Goal: Task Accomplishment & Management: Complete application form

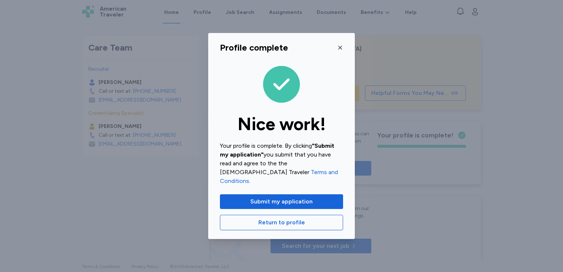
click at [337, 51] on icon "button" at bounding box center [340, 48] width 6 height 6
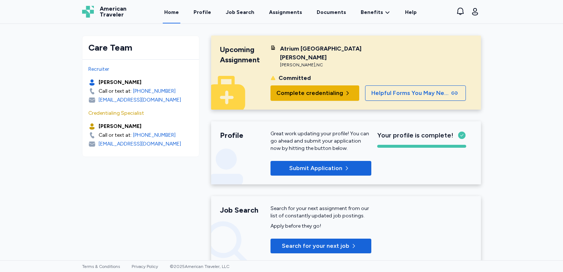
click at [303, 85] on button "Complete credentialing" at bounding box center [314, 92] width 89 height 15
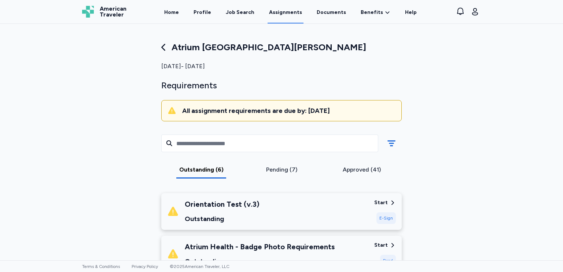
click at [384, 205] on div "Start" at bounding box center [381, 202] width 14 height 7
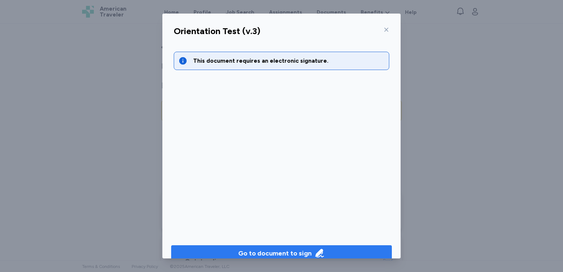
click at [346, 248] on span "Go to document to sign" at bounding box center [281, 253] width 209 height 10
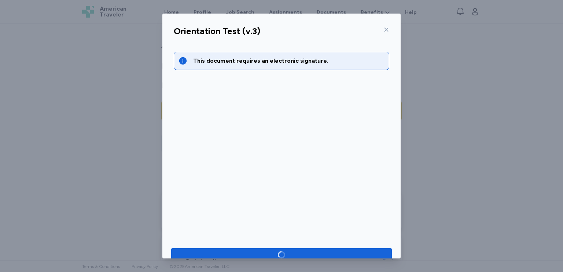
click at [446, 210] on div "Orientation Test (v.3) This document requires an electronic signature." at bounding box center [281, 136] width 563 height 272
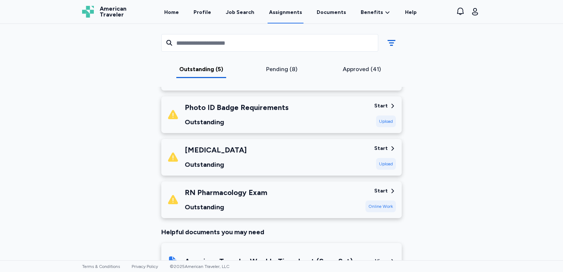
scroll to position [183, 0]
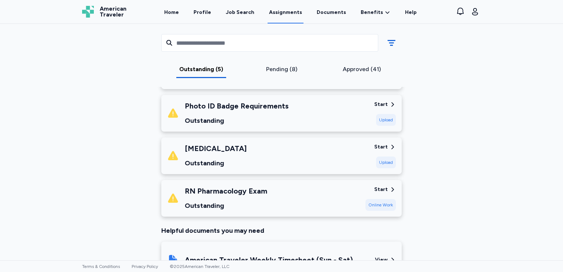
click at [372, 189] on div "Start Online Work" at bounding box center [380, 198] width 30 height 25
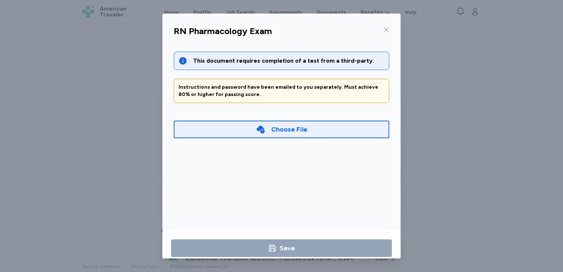
click at [310, 127] on div "Choose File" at bounding box center [281, 129] width 215 height 18
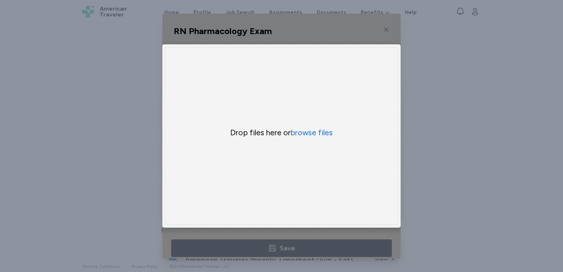
click at [366, 34] on div "Uppy Dashboard Window (Press escape to close)" at bounding box center [281, 136] width 238 height 245
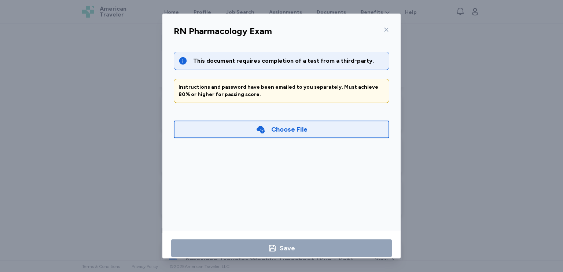
click at [281, 129] on div "Choose File" at bounding box center [289, 129] width 36 height 10
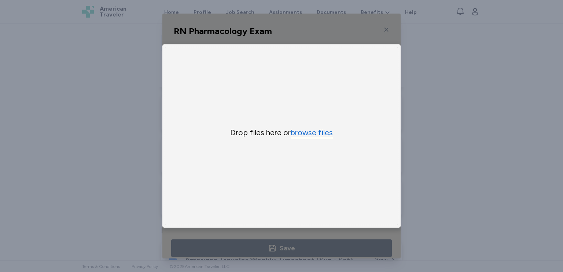
click at [300, 134] on button "browse files" at bounding box center [311, 132] width 42 height 11
click at [327, 37] on div "Uppy Dashboard Window (Press escape to close)" at bounding box center [281, 136] width 238 height 245
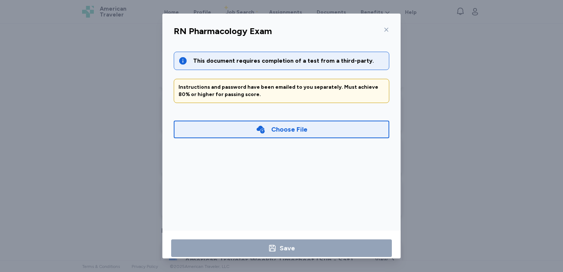
click at [384, 29] on icon at bounding box center [386, 30] width 4 height 4
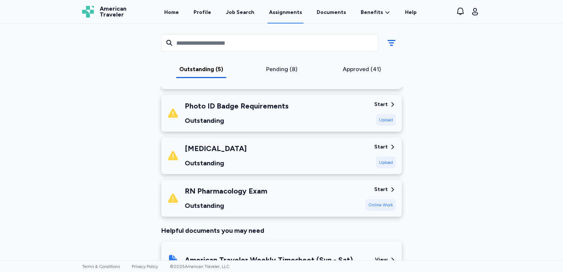
click at [380, 189] on div "Start" at bounding box center [381, 189] width 14 height 7
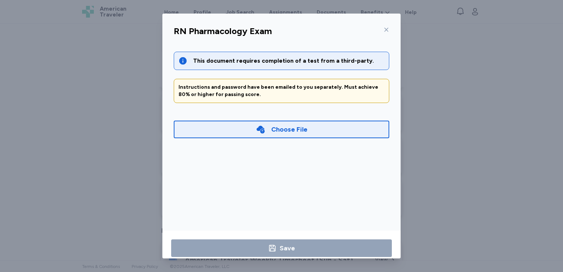
click at [263, 131] on div "Choose File" at bounding box center [282, 129] width 52 height 10
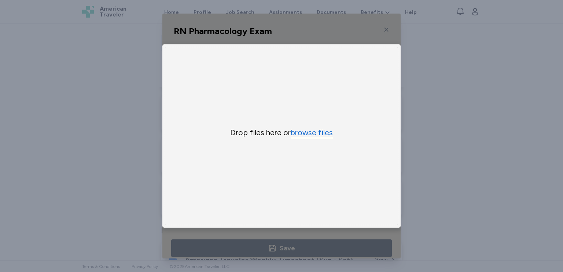
click at [309, 130] on button "browse files" at bounding box center [311, 132] width 42 height 11
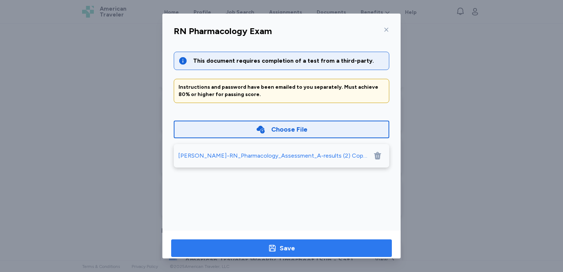
click at [294, 249] on span "Save" at bounding box center [281, 248] width 209 height 10
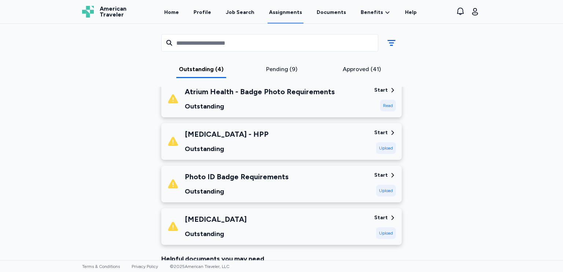
scroll to position [111, 0]
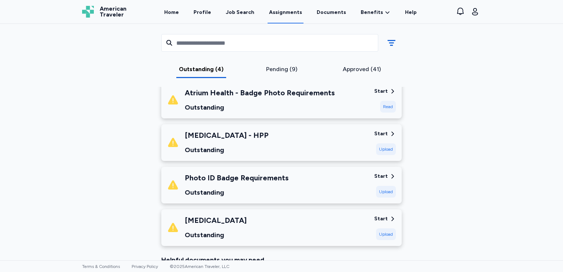
click at [381, 104] on div "Read" at bounding box center [388, 107] width 16 height 12
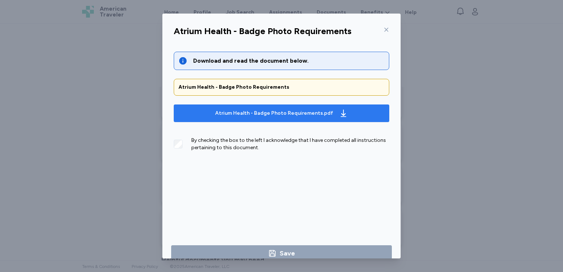
click at [296, 113] on div "Atrium Health - Badge Photo Requirements.pdf" at bounding box center [274, 112] width 118 height 7
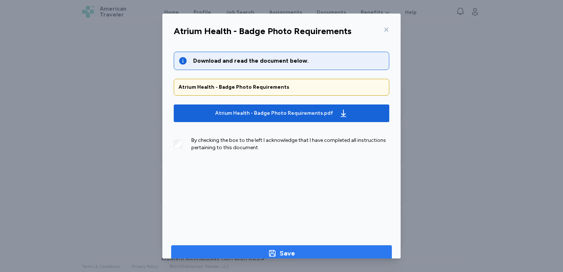
click at [263, 249] on span "Save" at bounding box center [281, 253] width 209 height 10
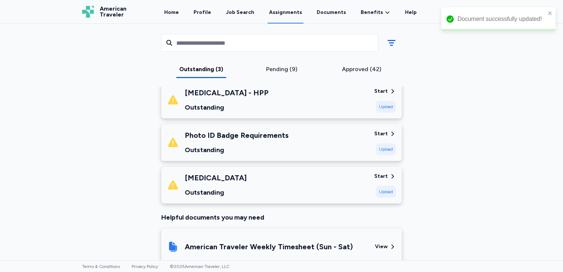
scroll to position [69, 0]
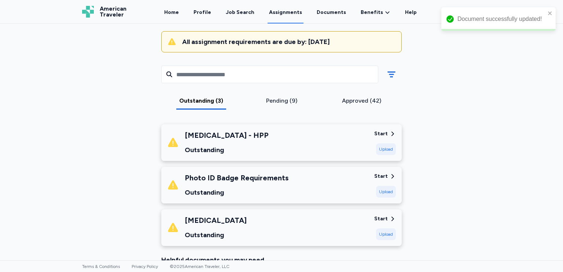
click at [311, 185] on div "Photo ID Badge Requirements Outstanding" at bounding box center [267, 184] width 201 height 25
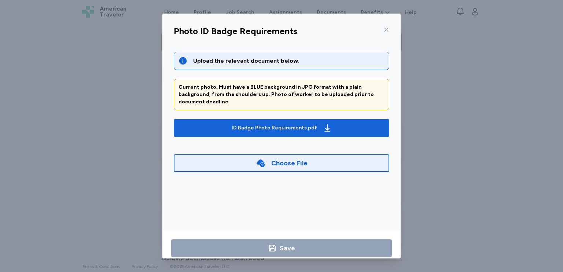
click at [383, 30] on icon at bounding box center [386, 30] width 6 height 6
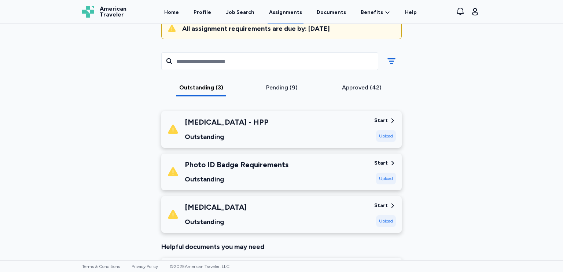
scroll to position [80, 0]
